Goal: Book appointment/travel/reservation

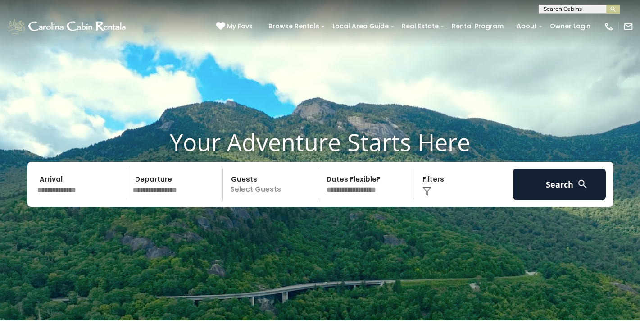
click at [92, 200] on input "text" at bounding box center [80, 184] width 93 height 32
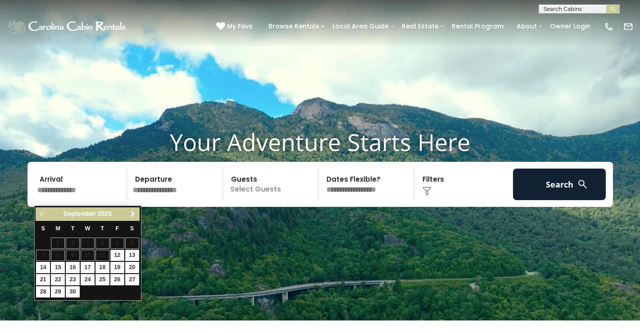
click at [135, 213] on span "Next" at bounding box center [132, 213] width 7 height 7
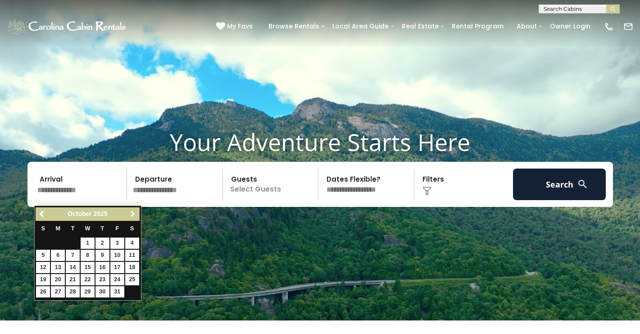
click at [135, 213] on span "Next" at bounding box center [132, 213] width 7 height 7
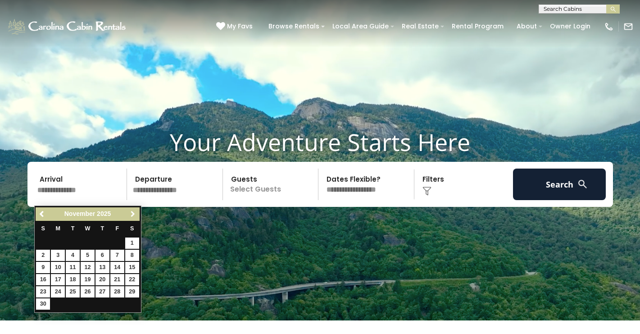
click at [135, 213] on span "Next" at bounding box center [132, 213] width 7 height 7
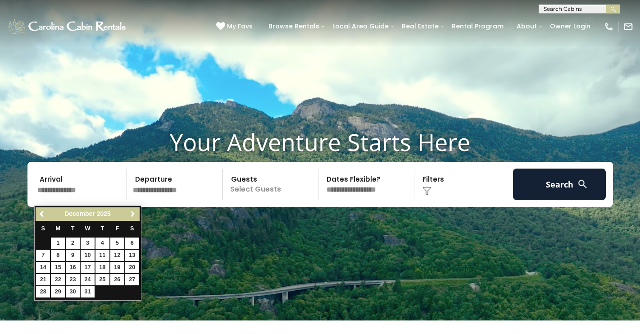
click at [135, 213] on span "Next" at bounding box center [132, 213] width 7 height 7
click at [133, 241] on link "3" at bounding box center [132, 242] width 14 height 11
type input "******"
